Goal: Task Accomplishment & Management: Find specific page/section

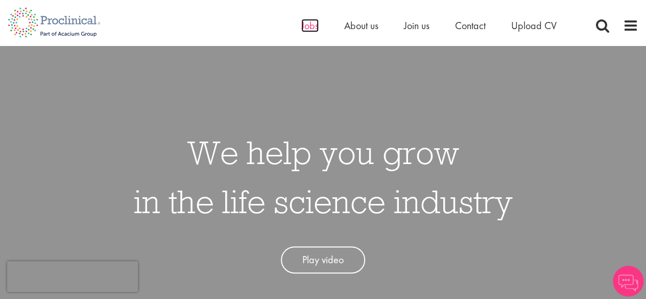
click at [309, 27] on span "Jobs" at bounding box center [309, 25] width 17 height 13
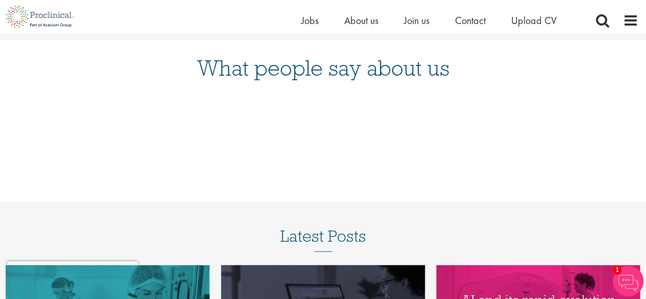
scroll to position [821, 0]
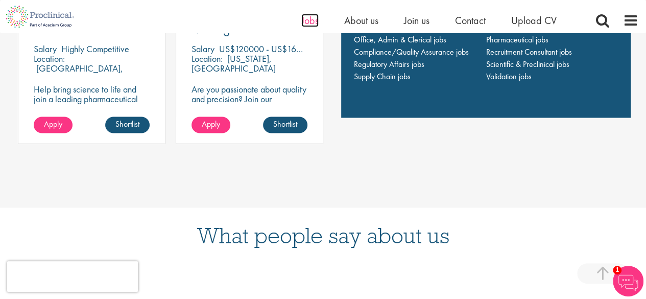
click at [306, 25] on span "Jobs" at bounding box center [309, 20] width 17 height 13
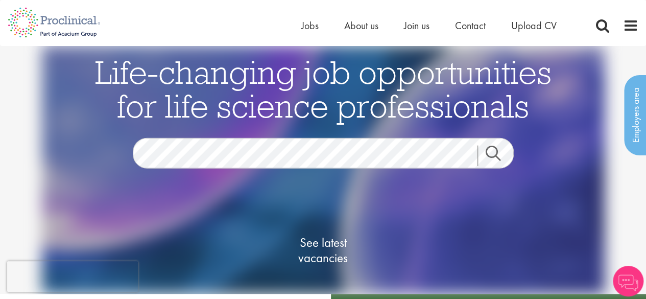
click at [498, 153] on link "Search" at bounding box center [500, 155] width 44 height 20
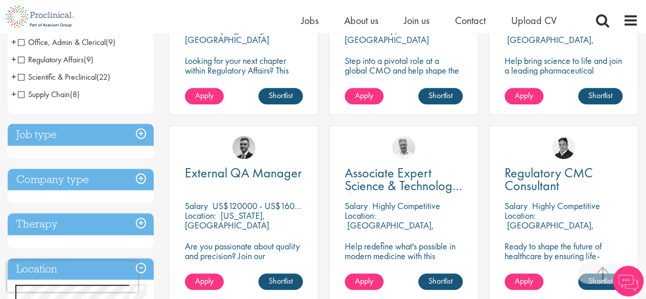
scroll to position [306, 0]
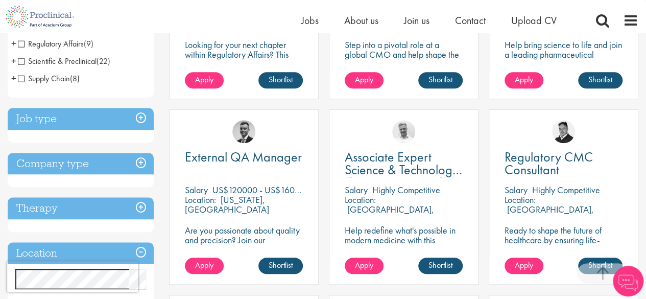
click at [116, 110] on h3 "Job type" at bounding box center [81, 119] width 146 height 22
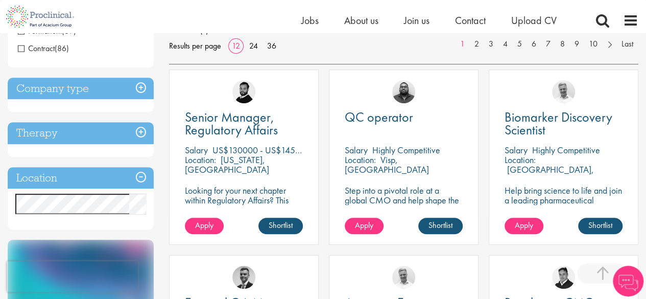
scroll to position [102, 0]
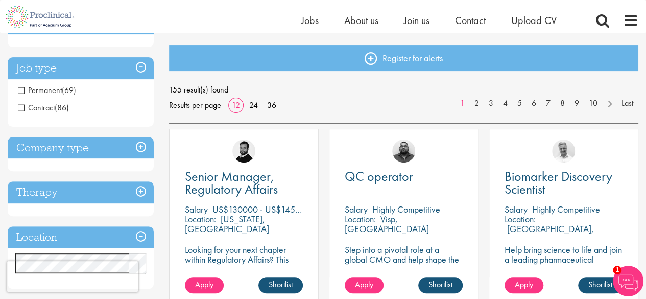
click at [100, 69] on h3 "Job type" at bounding box center [81, 68] width 146 height 22
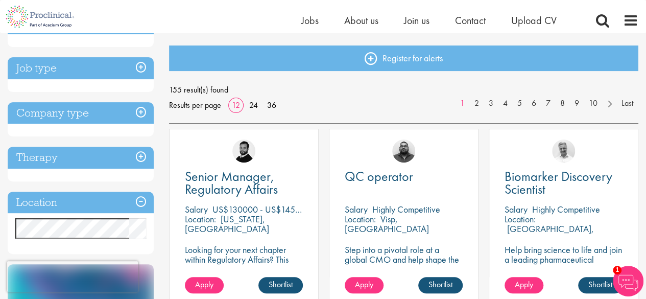
click at [88, 197] on h3 "Location" at bounding box center [81, 203] width 146 height 22
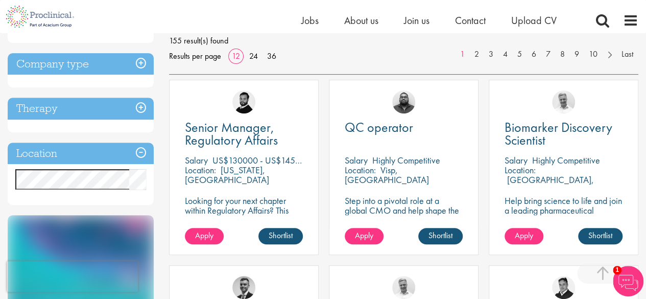
scroll to position [255, 0]
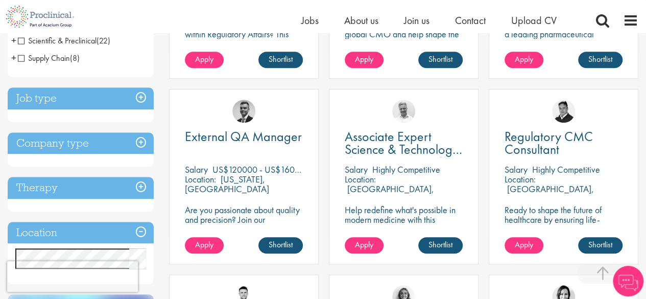
scroll to position [409, 0]
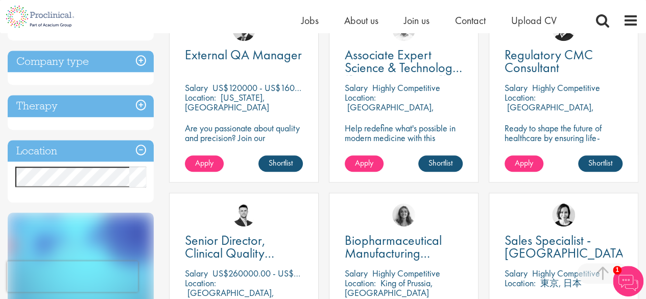
click at [142, 149] on h3 "Location" at bounding box center [81, 151] width 146 height 22
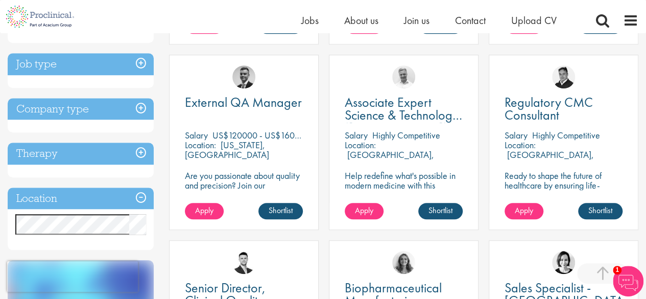
scroll to position [306, 0]
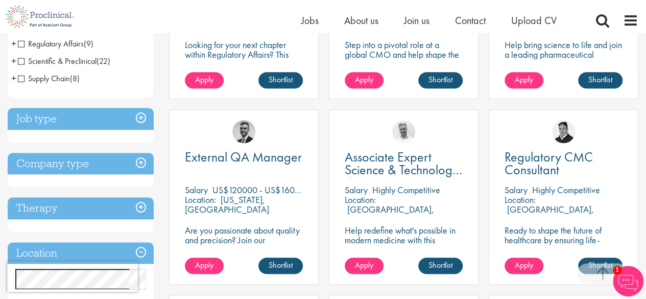
click at [116, 166] on h3 "Company type" at bounding box center [81, 164] width 146 height 22
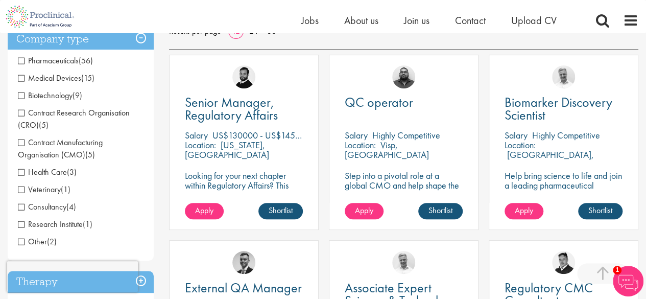
scroll to position [153, 0]
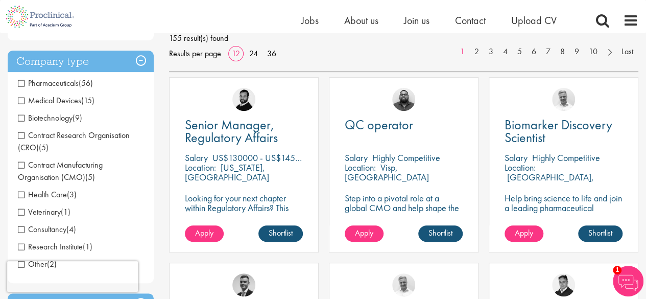
click at [137, 60] on h3 "Company type" at bounding box center [81, 62] width 146 height 22
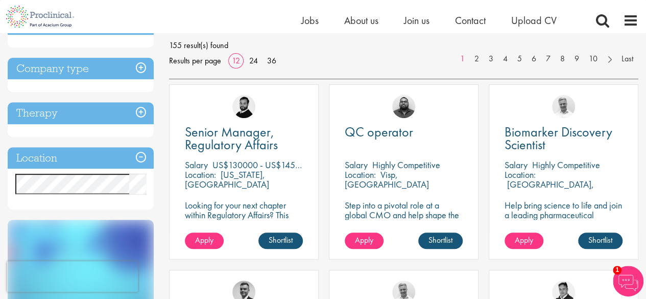
scroll to position [51, 0]
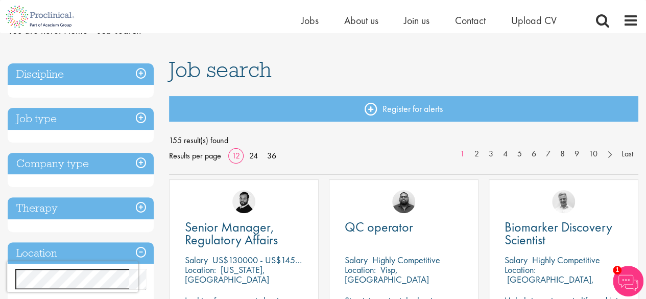
click at [129, 128] on h3 "Job type" at bounding box center [81, 119] width 146 height 22
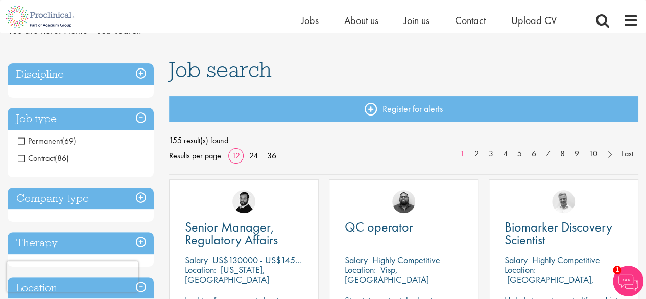
drag, startPoint x: 129, startPoint y: 126, endPoint x: 125, endPoint y: 84, distance: 41.5
click at [129, 124] on h3 "Job type" at bounding box center [81, 119] width 146 height 22
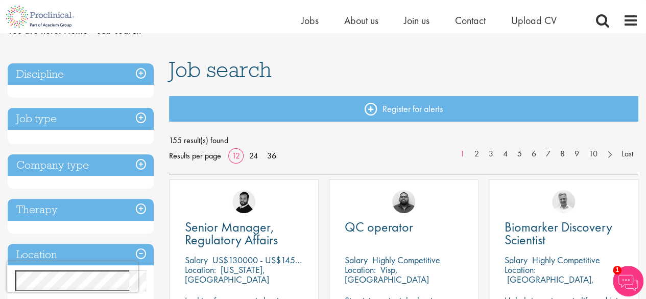
click at [123, 71] on h3 "Discipline" at bounding box center [81, 74] width 146 height 22
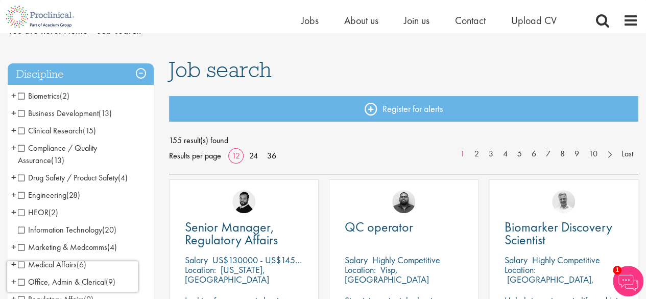
click at [39, 98] on span "Biometrics" at bounding box center [39, 95] width 42 height 11
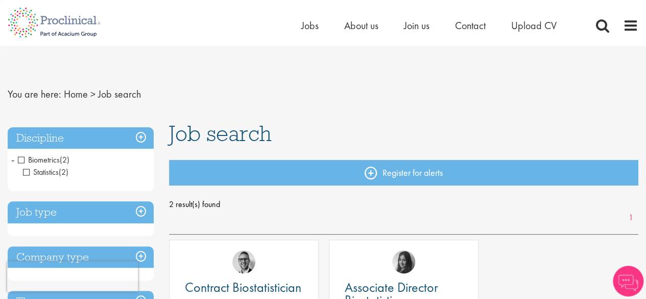
click at [23, 158] on span "Biometrics" at bounding box center [39, 159] width 42 height 11
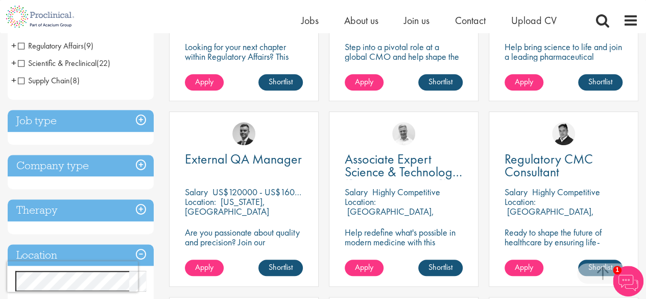
scroll to position [358, 0]
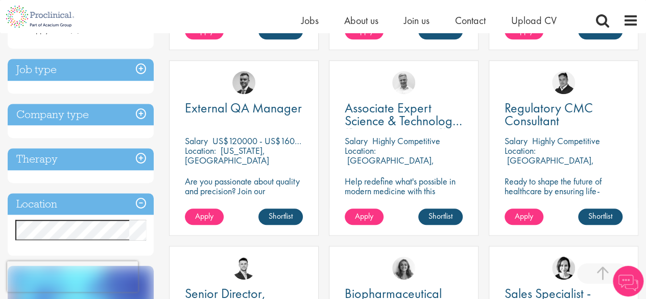
scroll to position [358, 0]
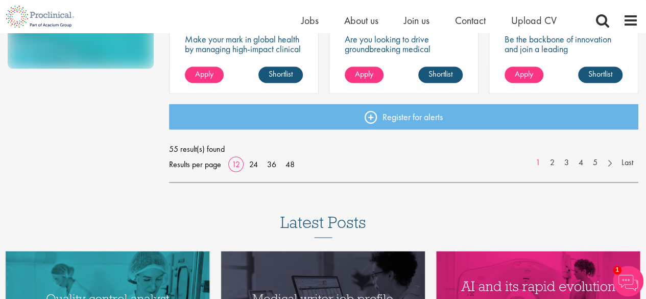
scroll to position [766, 0]
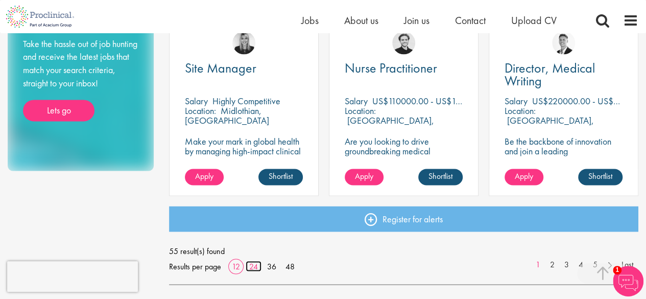
click at [255, 270] on link "24" at bounding box center [254, 266] width 16 height 11
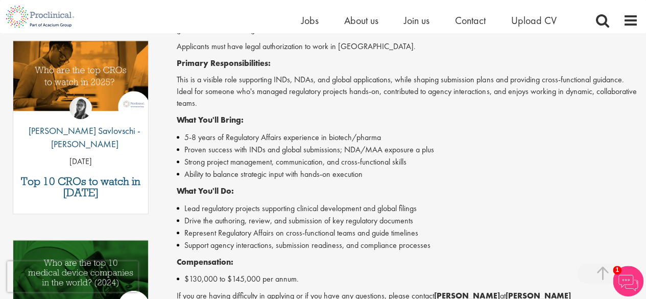
scroll to position [358, 0]
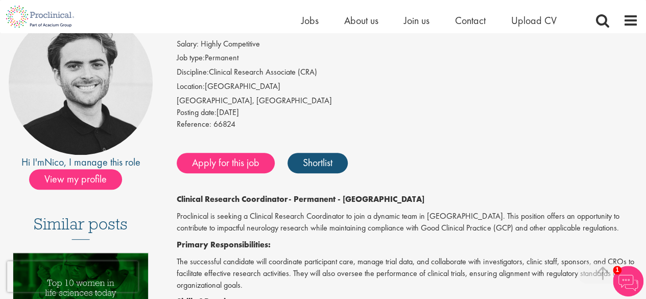
scroll to position [102, 0]
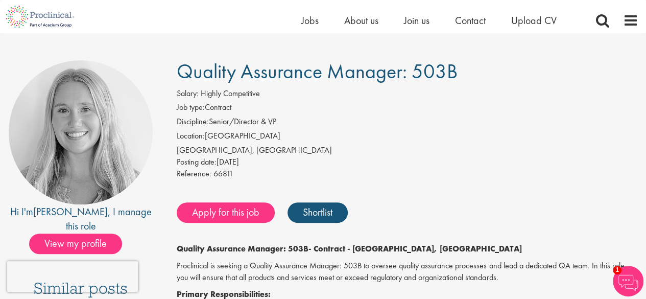
scroll to position [51, 0]
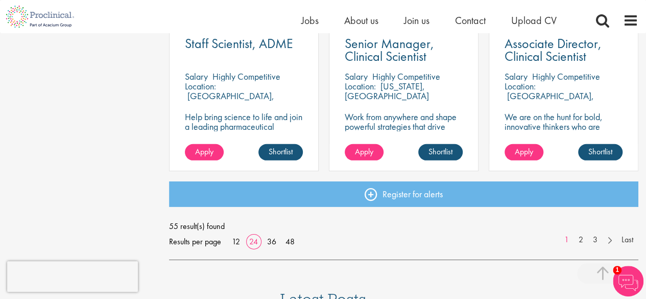
scroll to position [1635, 0]
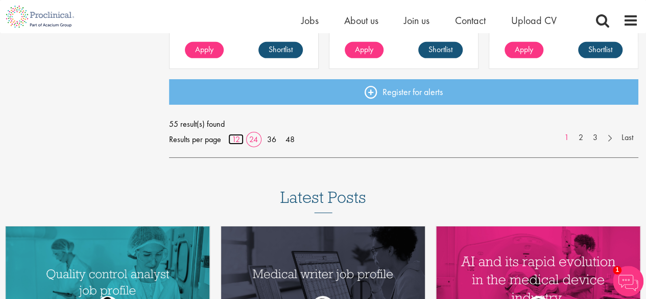
click at [240, 141] on link "12" at bounding box center [235, 139] width 15 height 11
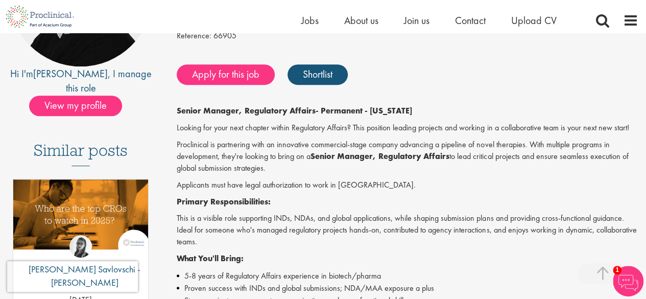
scroll to position [204, 0]
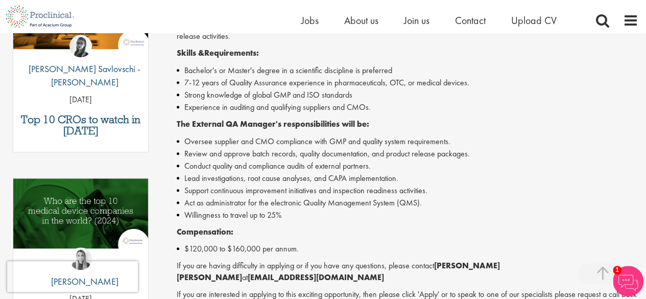
scroll to position [306, 0]
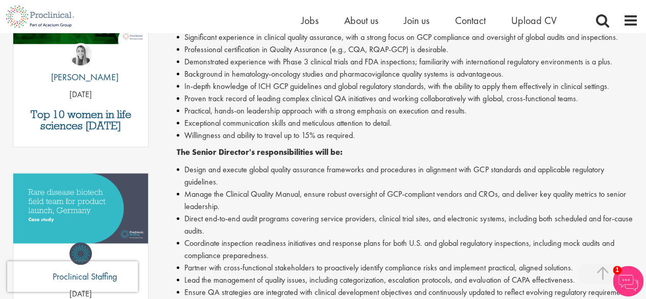
scroll to position [306, 0]
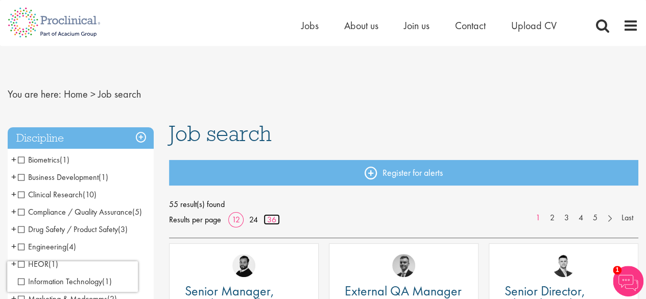
click at [275, 221] on link "36" at bounding box center [272, 219] width 16 height 11
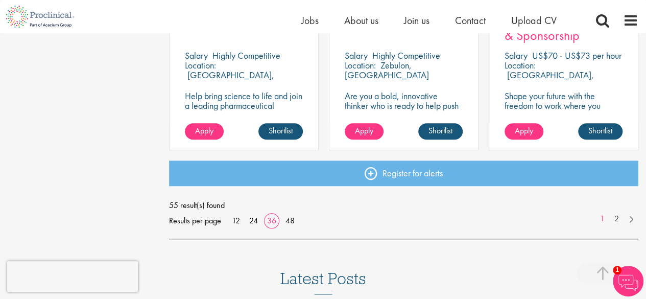
scroll to position [2299, 0]
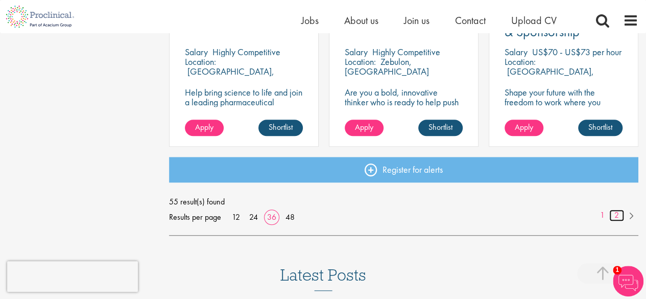
click at [616, 215] on link "2" at bounding box center [616, 215] width 15 height 12
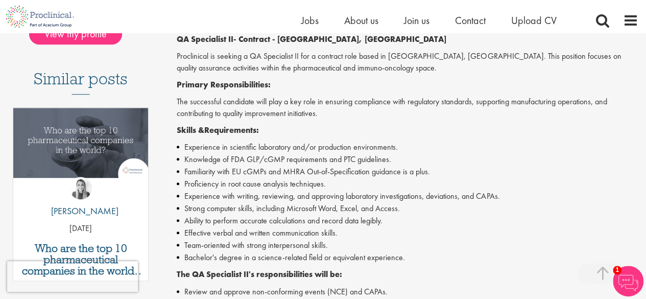
scroll to position [153, 0]
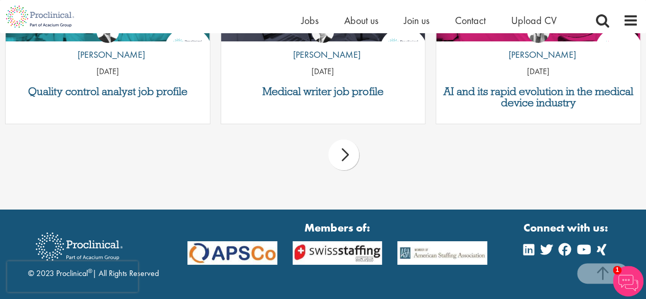
scroll to position [1737, 0]
